Goal: Task Accomplishment & Management: Manage account settings

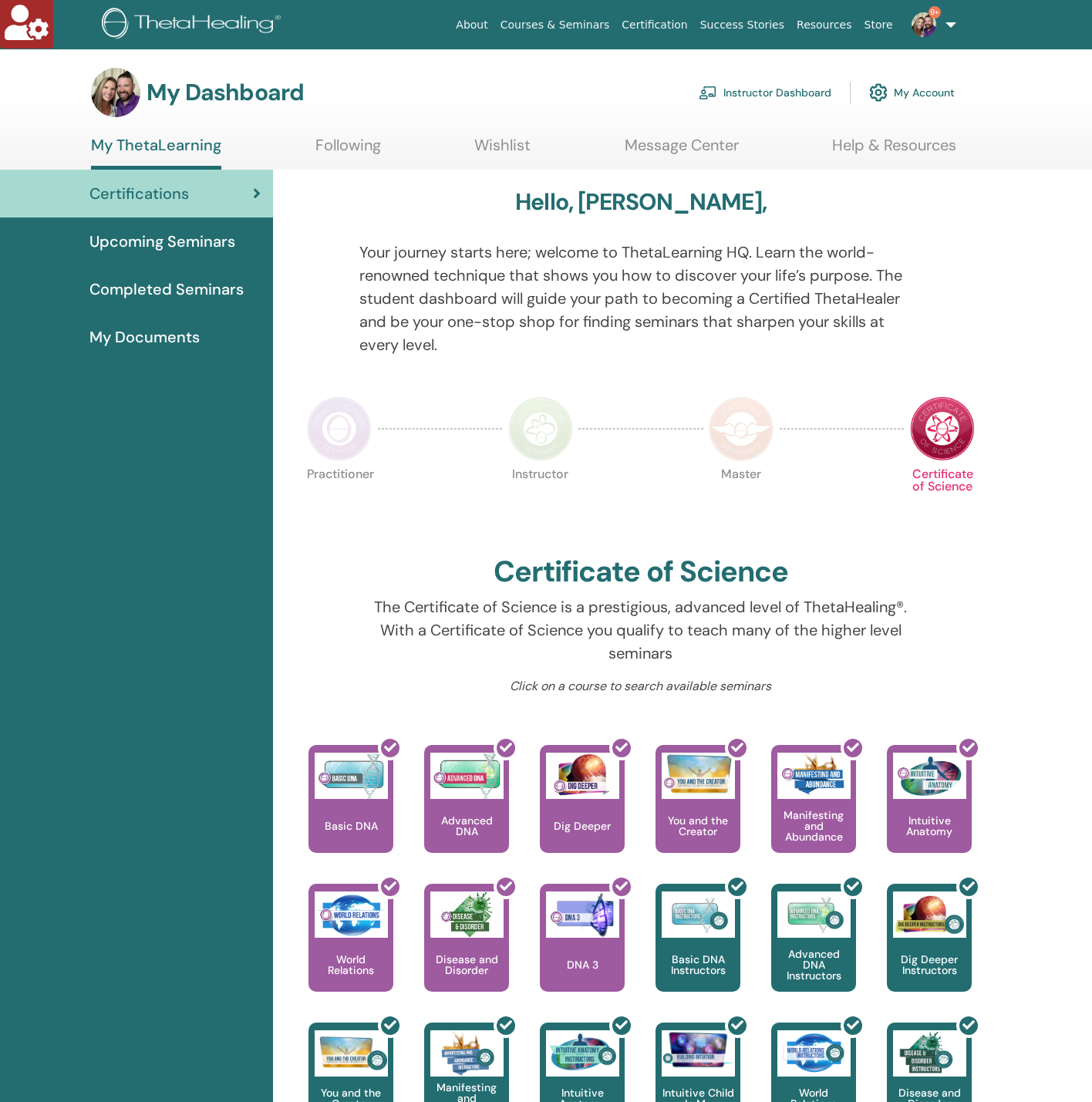
click at [939, 32] on link "9+" at bounding box center [930, 24] width 63 height 50
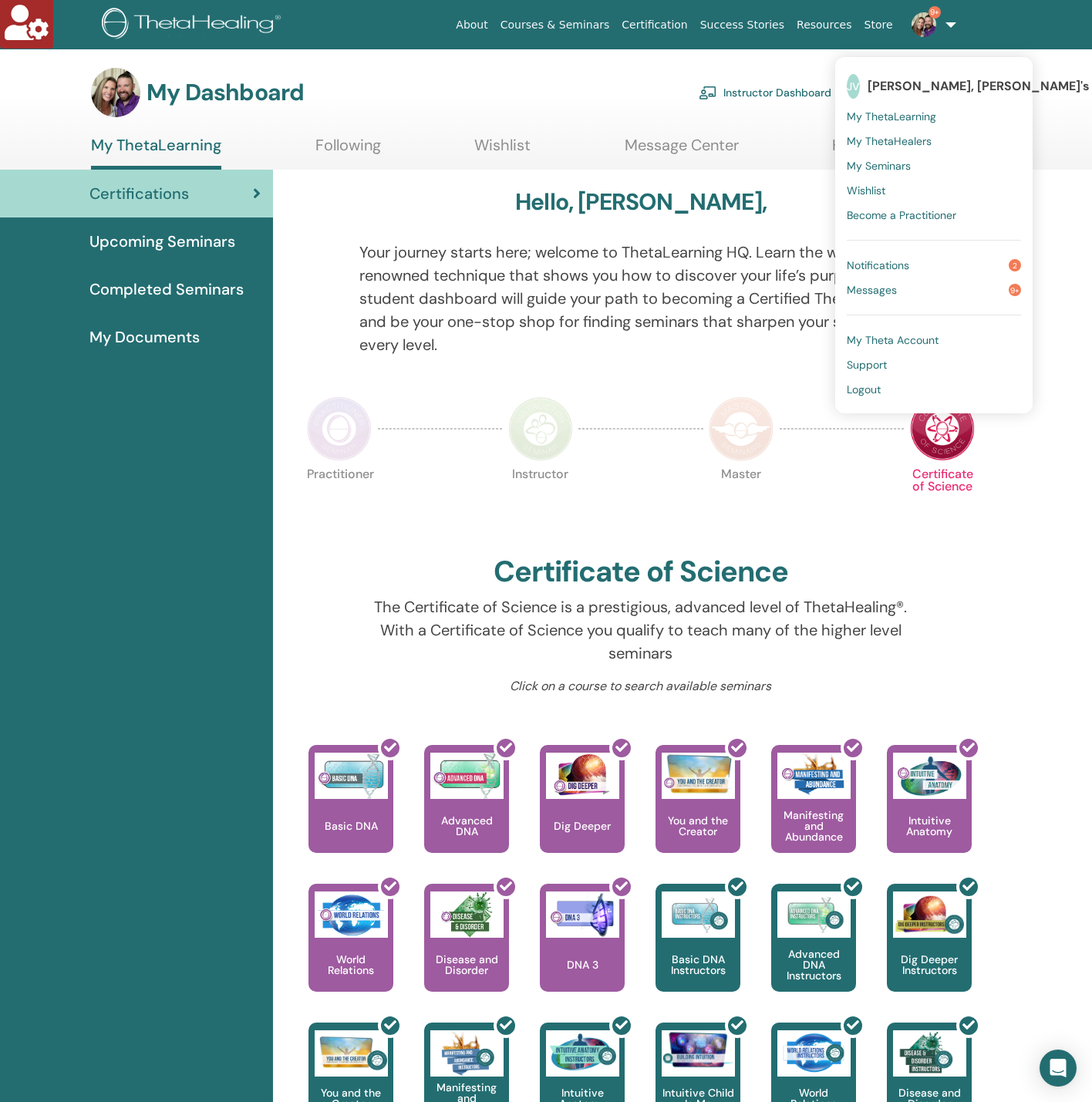
click at [742, 102] on link "Instructor Dashboard" at bounding box center [764, 93] width 132 height 34
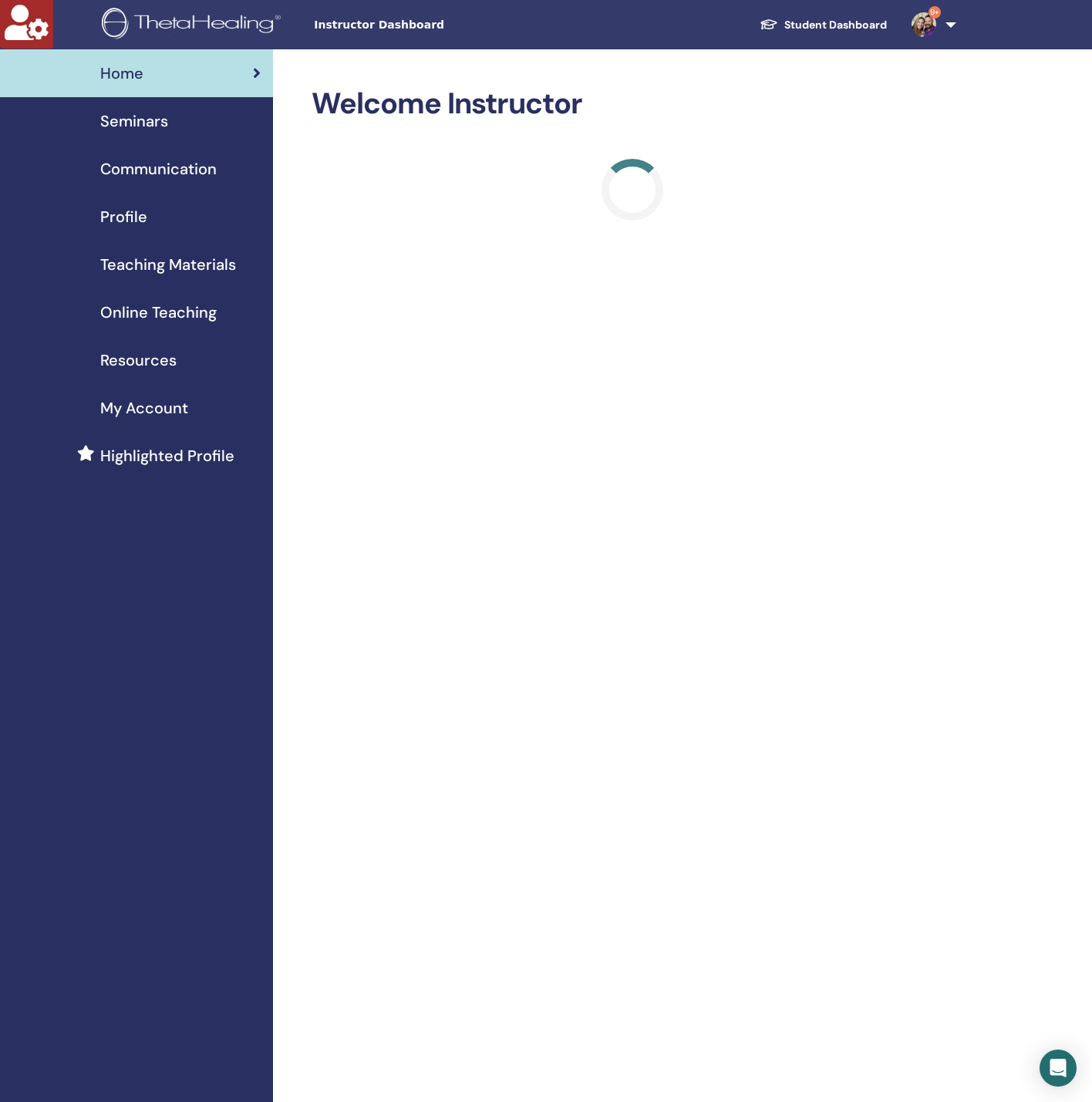
click at [174, 126] on div "Seminars" at bounding box center [136, 120] width 249 height 23
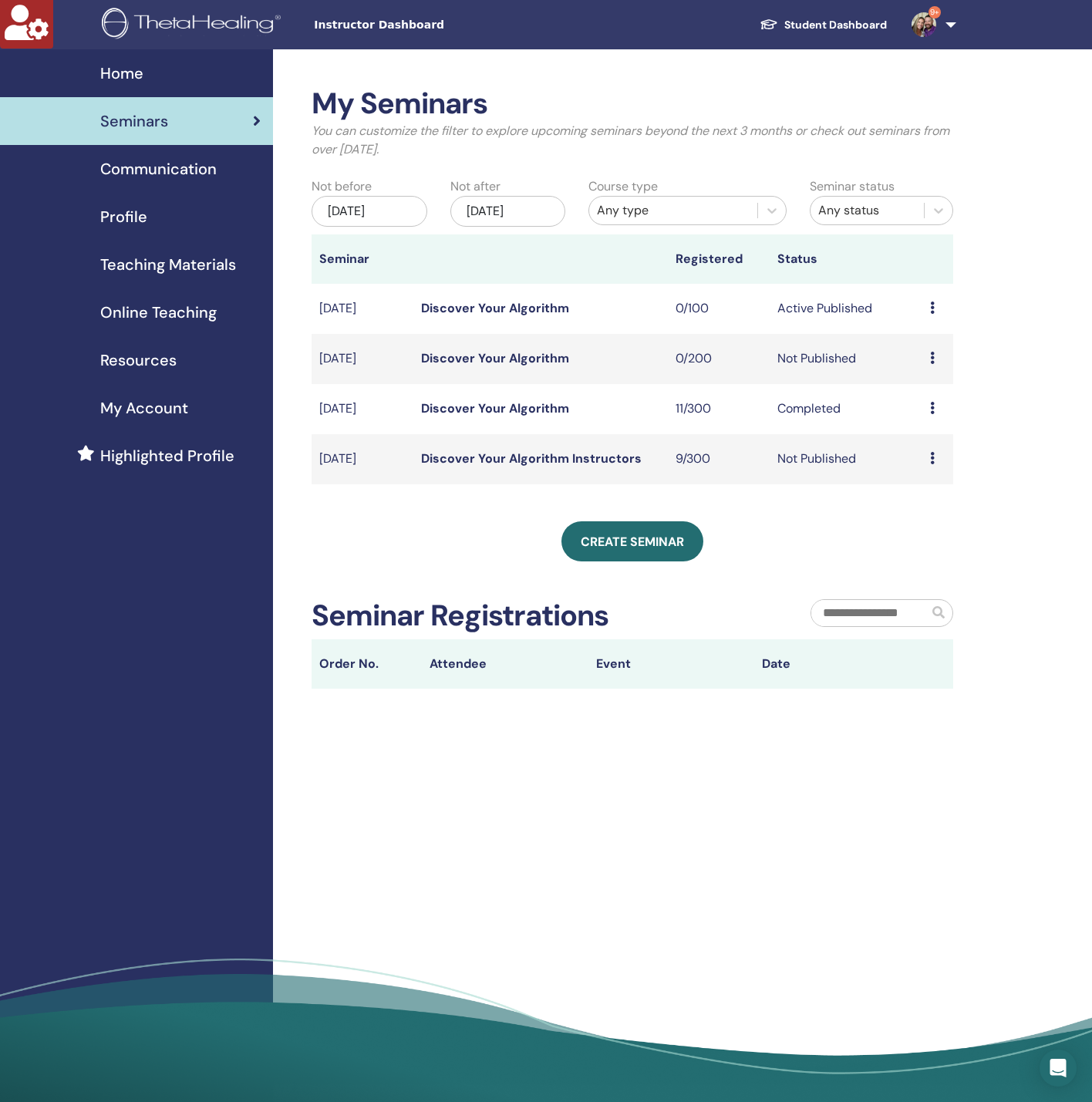
click at [407, 201] on div "[DATE]" at bounding box center [369, 211] width 115 height 31
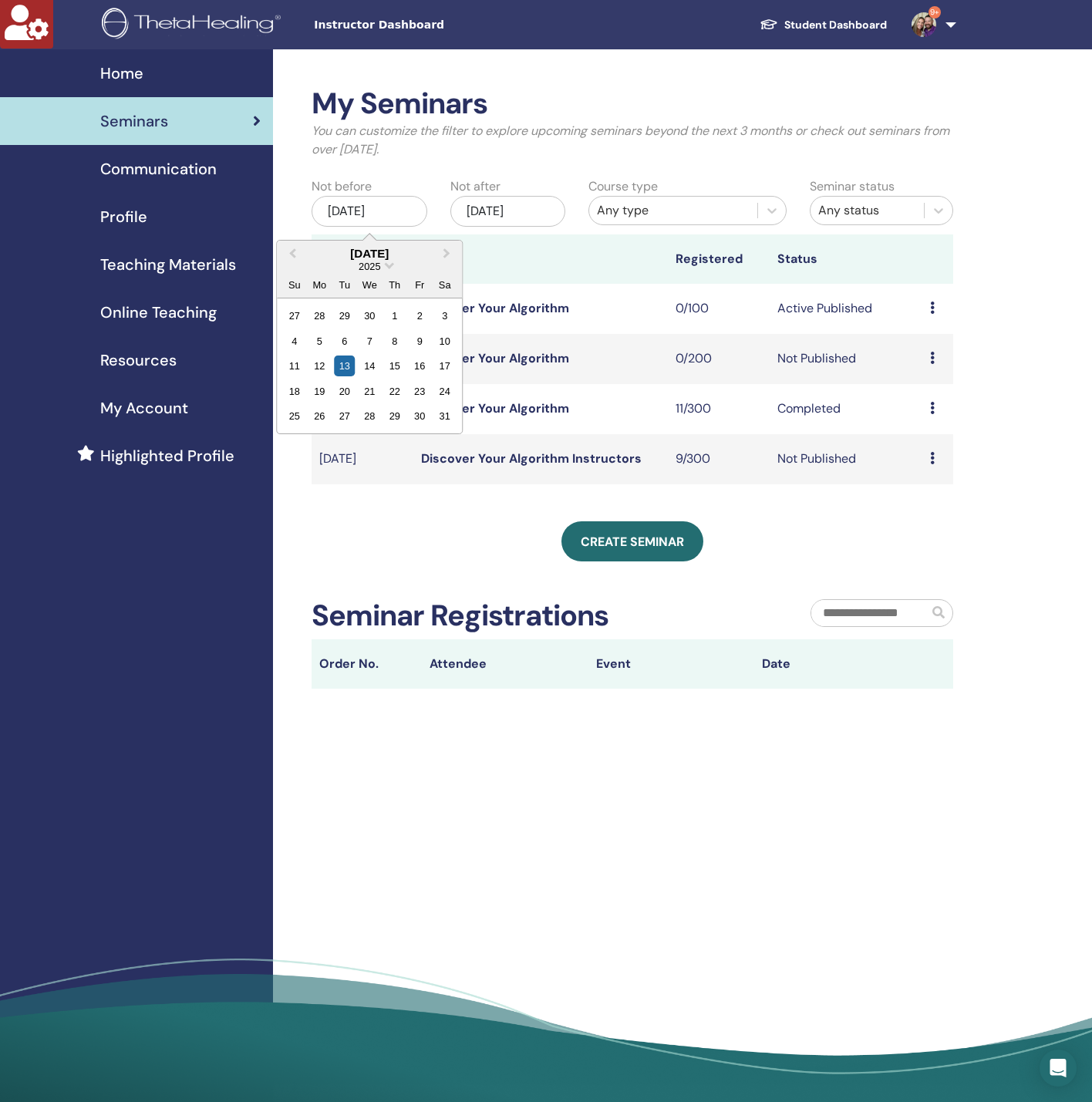
click at [388, 269] on div "2025" at bounding box center [370, 266] width 185 height 13
click at [388, 264] on span "Choose Date" at bounding box center [390, 265] width 10 height 10
click at [378, 428] on div "2021" at bounding box center [369, 436] width 91 height 15
click at [363, 405] on div "26" at bounding box center [370, 415] width 21 height 21
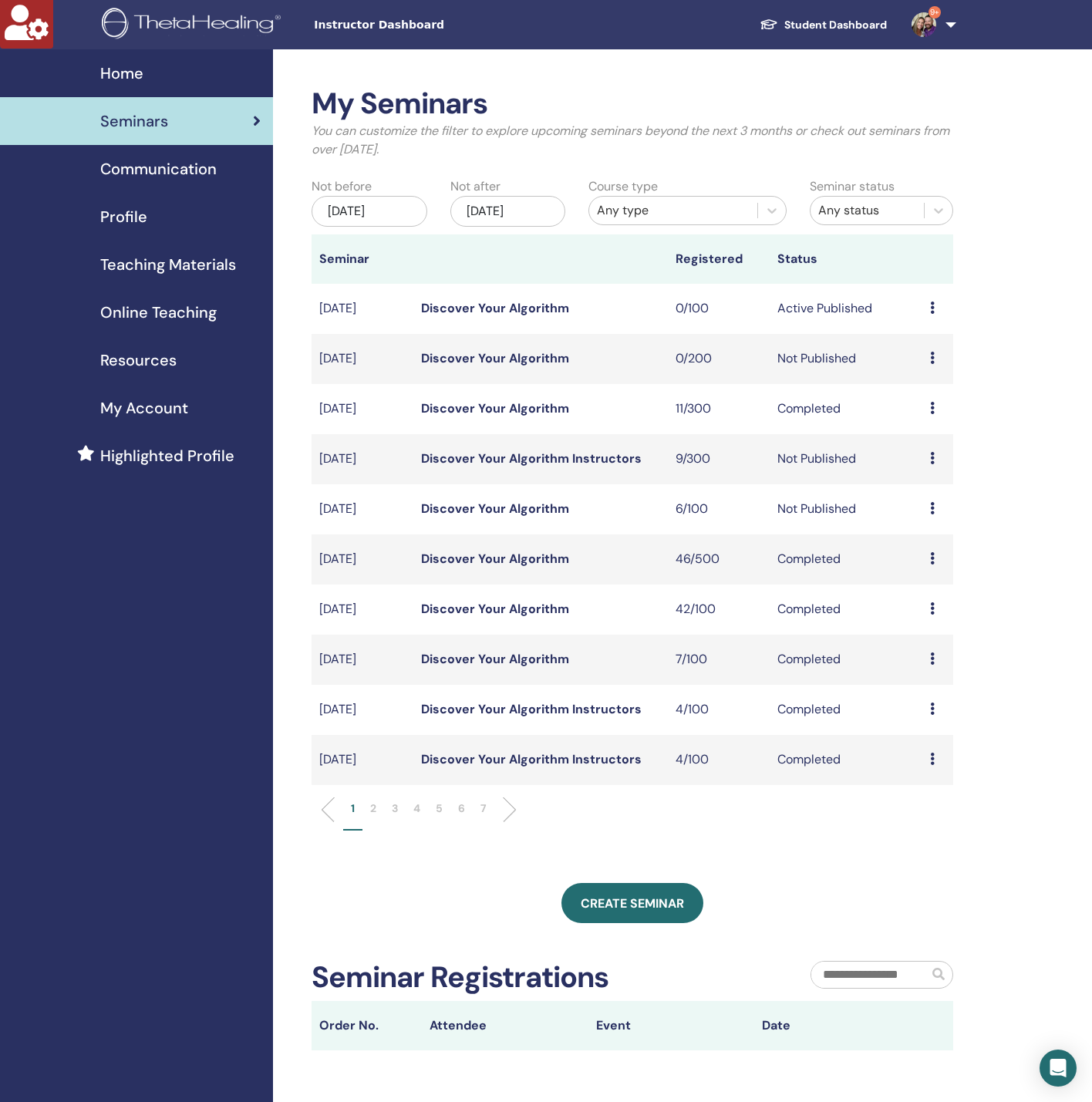
click at [420, 812] on p "4" at bounding box center [417, 808] width 7 height 16
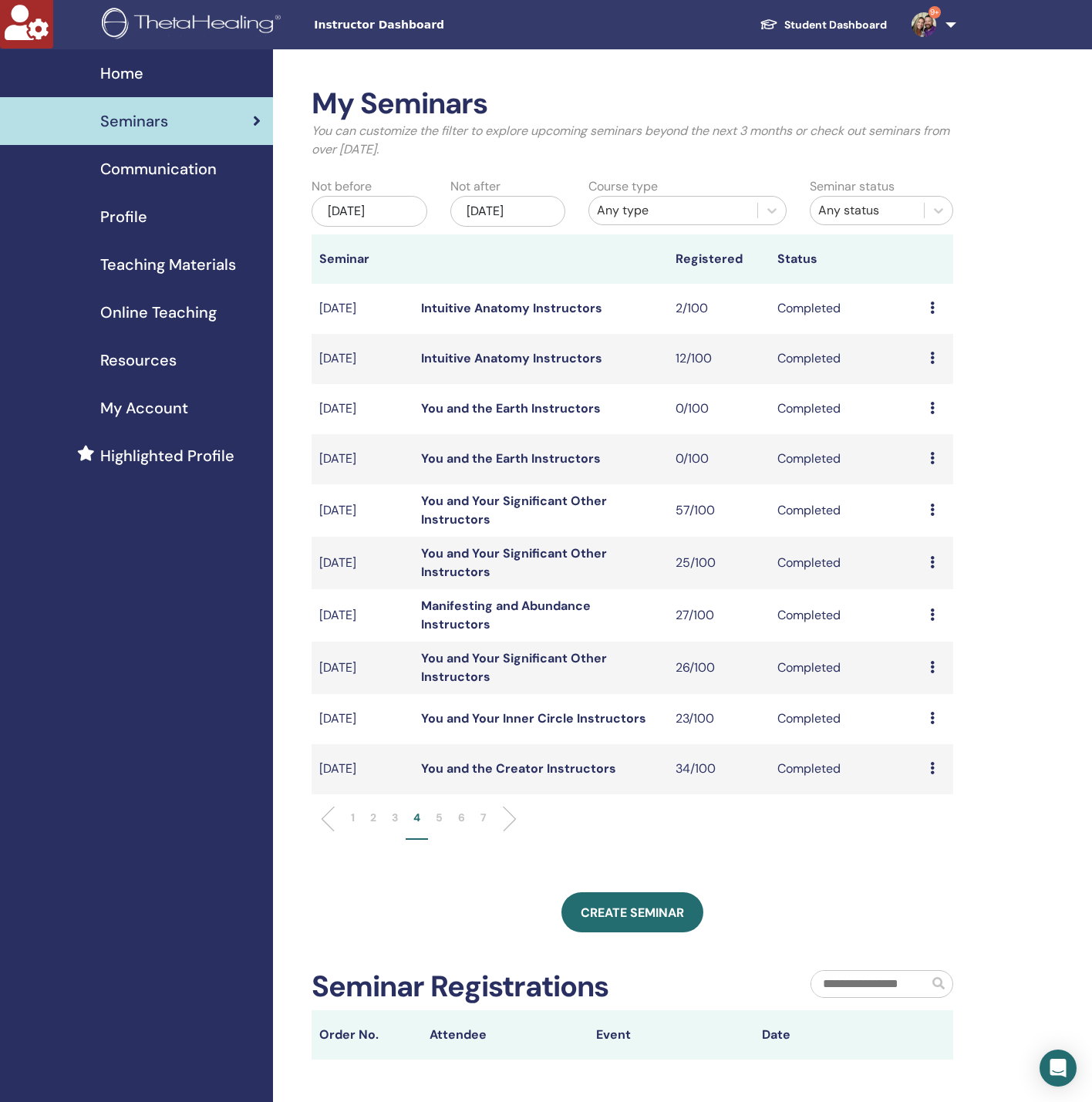
click at [434, 815] on li "5" at bounding box center [439, 825] width 23 height 30
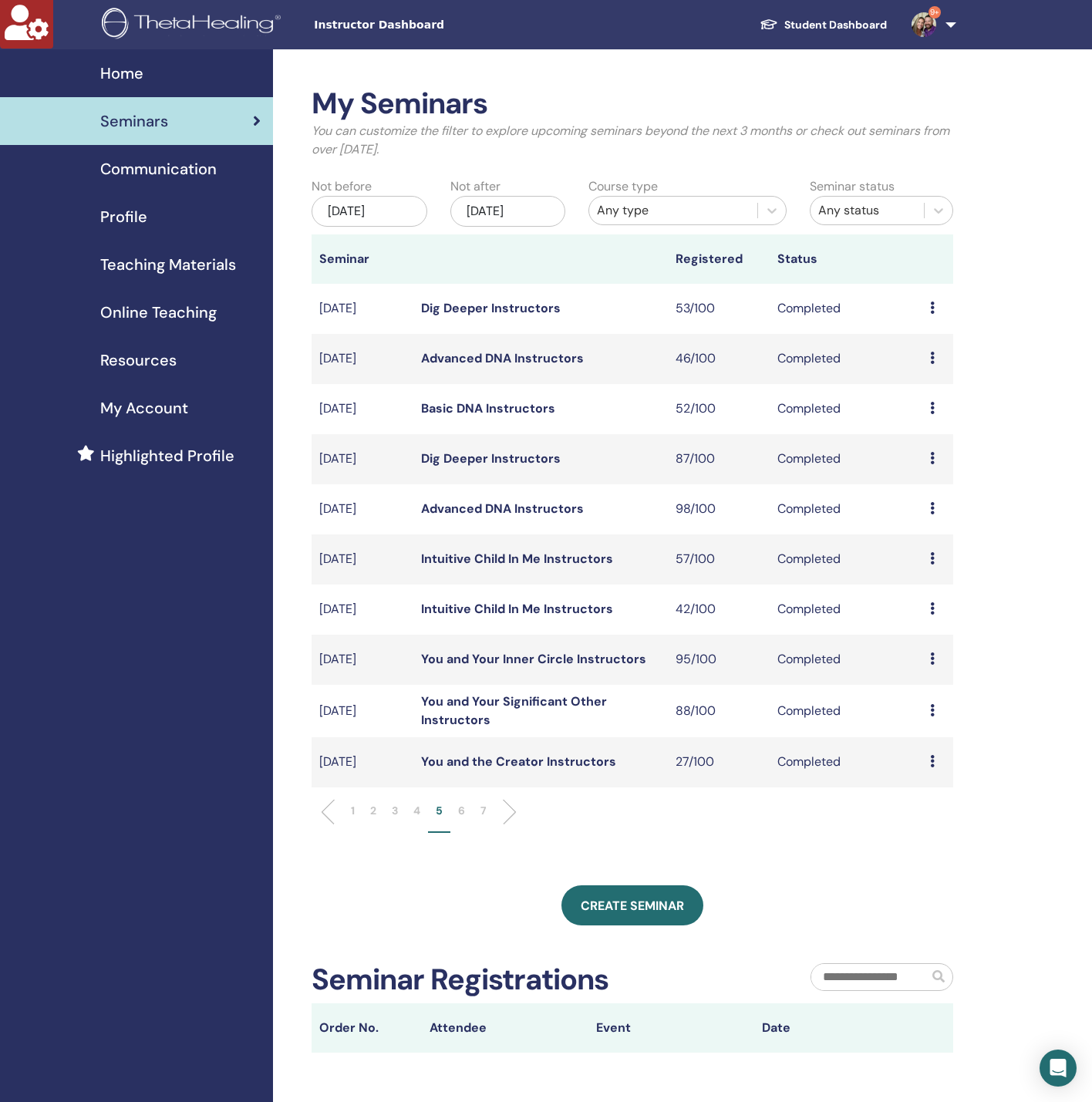
click at [419, 814] on p "4" at bounding box center [417, 810] width 7 height 16
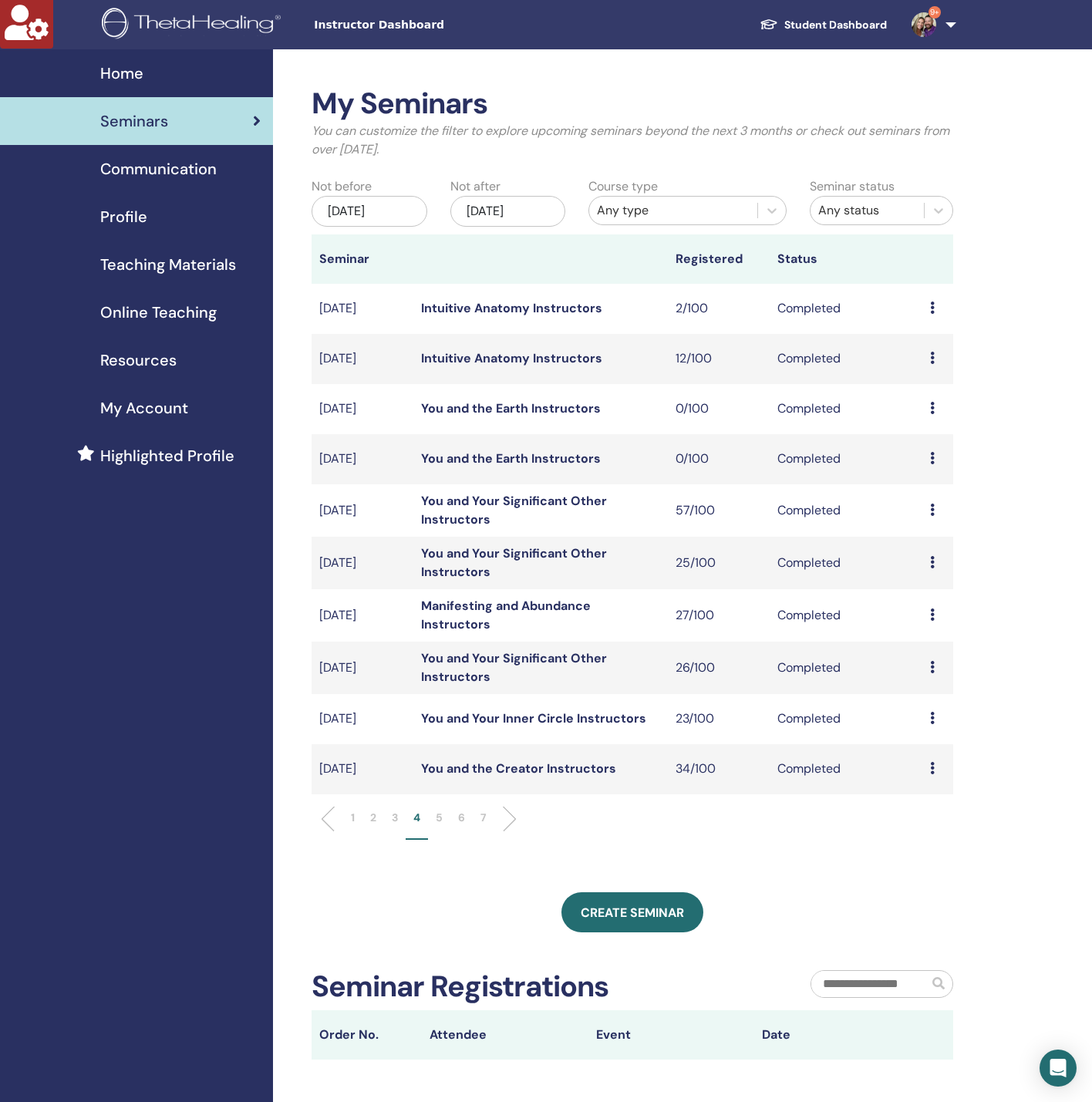
drag, startPoint x: 490, startPoint y: 310, endPoint x: 127, endPoint y: 716, distance: 544.6
click at [127, 716] on div "Home Seminars Communication Profile Teaching Materials Online Teaching" at bounding box center [136, 662] width 273 height 1226
click at [661, 74] on div "My Seminars You can customize the filter to explore upcoming seminars beyond th…" at bounding box center [682, 662] width 819 height 1226
click at [695, 92] on h2 "My Seminars" at bounding box center [632, 104] width 641 height 35
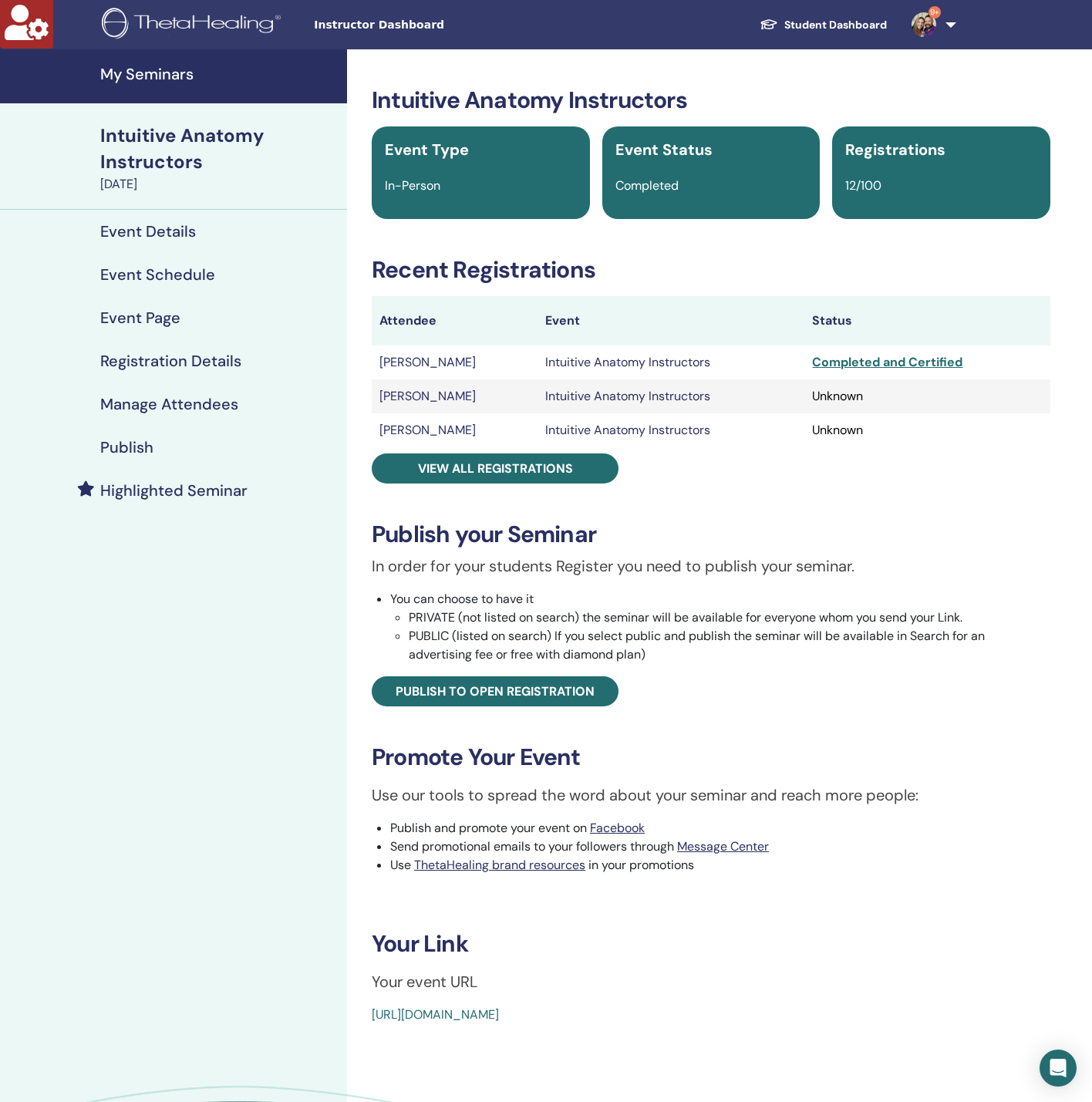
click at [195, 396] on h4 "Manage Attendees" at bounding box center [169, 404] width 138 height 19
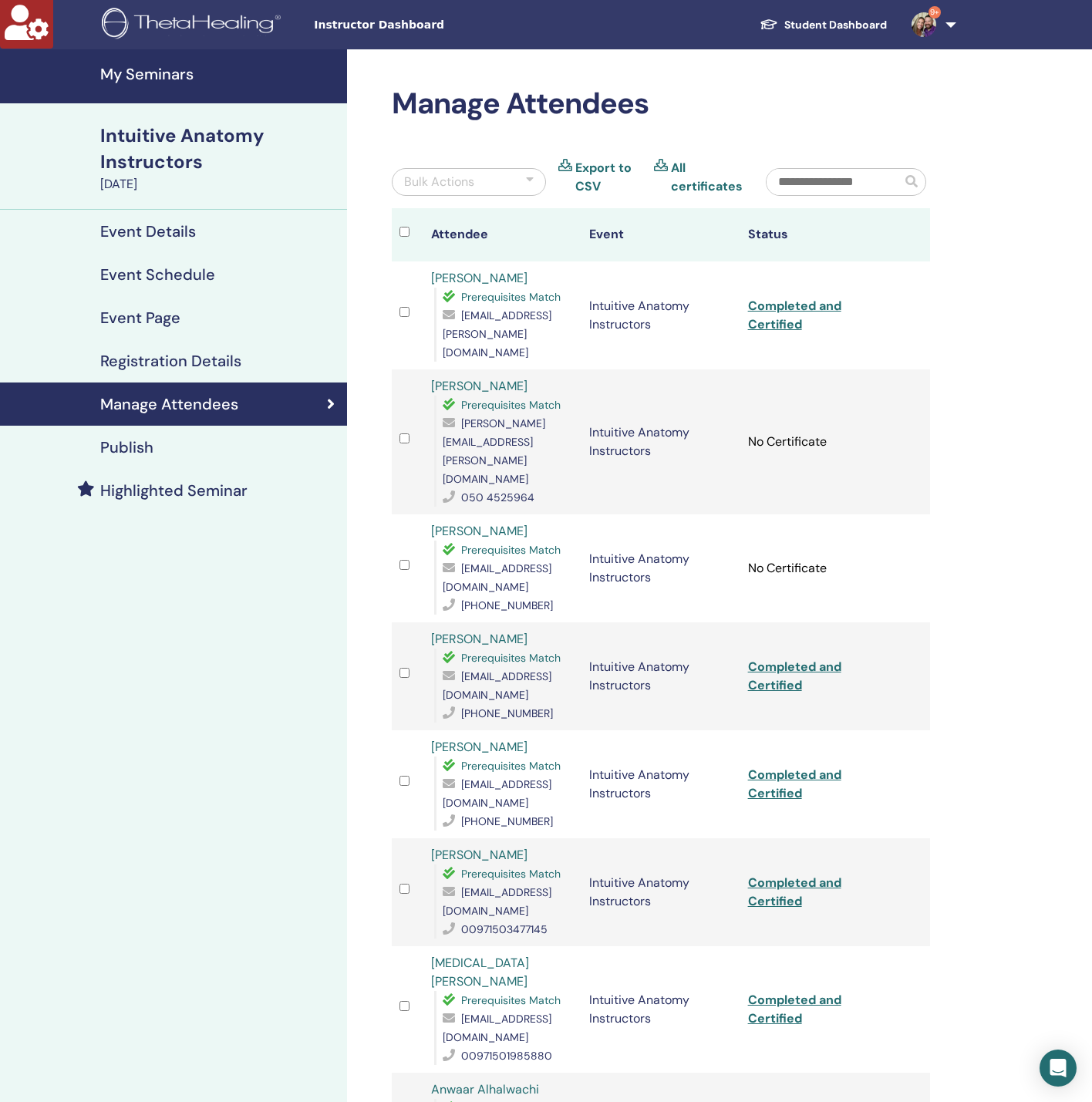
click at [178, 276] on h4 "Event Schedule" at bounding box center [158, 275] width 115 height 19
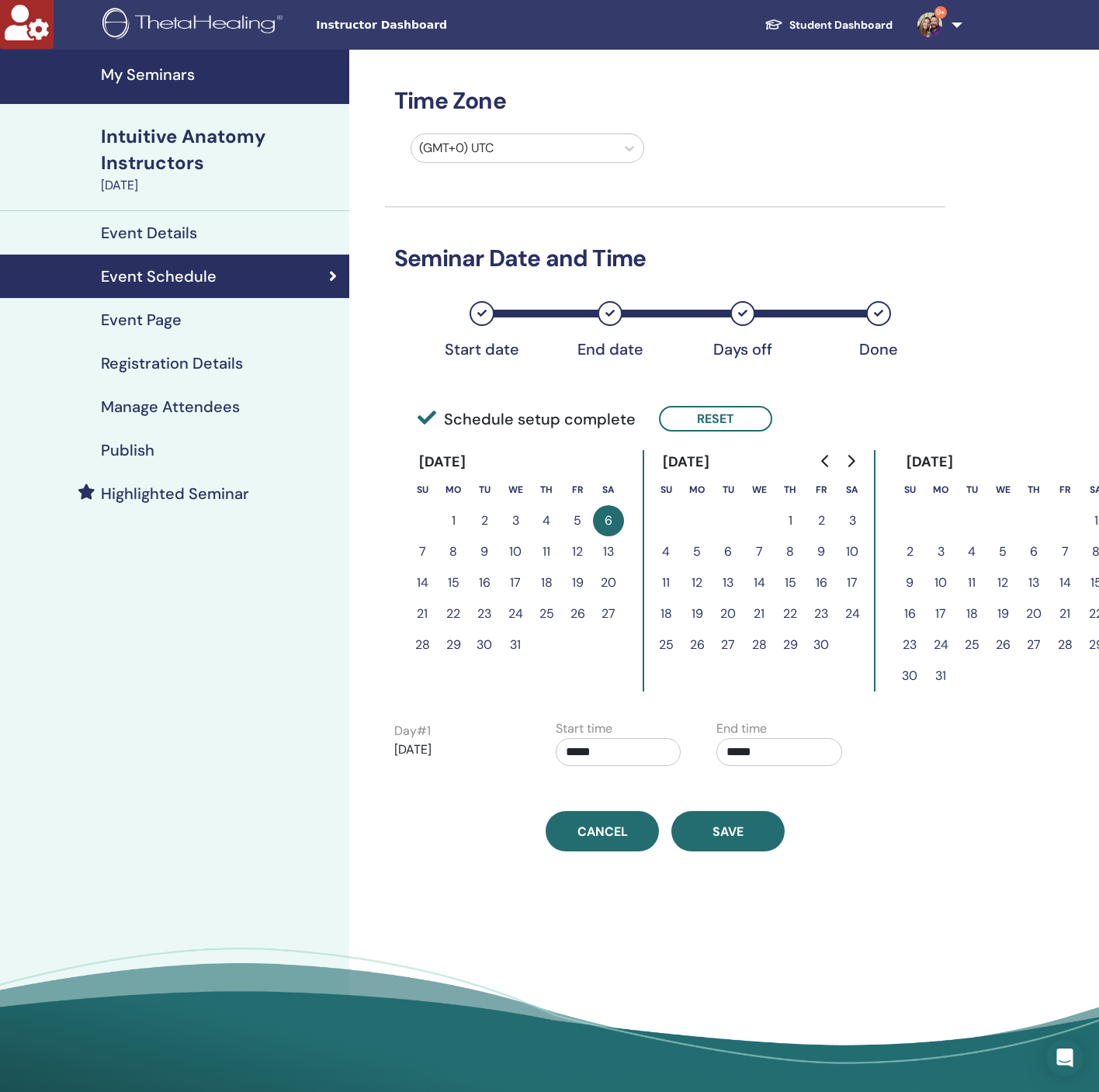
click at [638, 220] on div "Time Zone (GMT+0) UTC Seminar Date and Time Start date End date Days off Done S…" at bounding box center [665, 450] width 561 height 801
click at [816, 181] on div "Time Zone (GMT+0) UTC Seminar Date and Time Start date End date Days off Done S…" at bounding box center [665, 450] width 561 height 801
